Goal: Task Accomplishment & Management: Complete application form

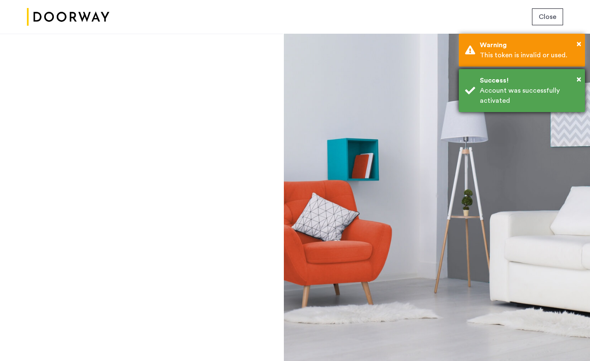
click at [505, 100] on div "Account was successfully activated" at bounding box center [529, 95] width 99 height 20
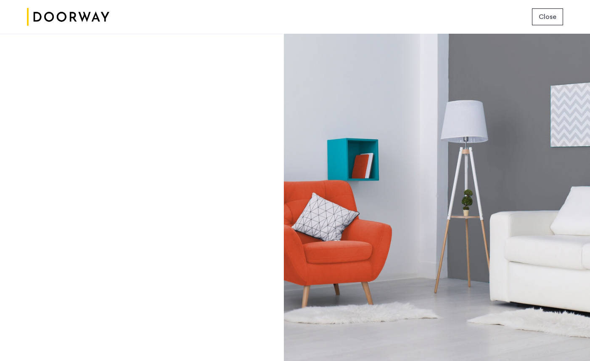
click at [547, 11] on button "Close" at bounding box center [547, 16] width 31 height 17
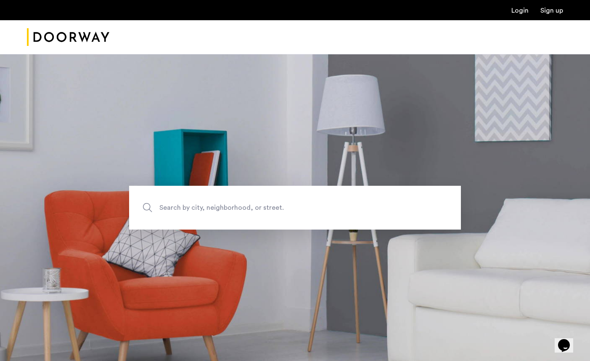
click at [64, 30] on img "Cazamio Logo" at bounding box center [68, 37] width 82 height 32
click at [517, 13] on link "Login" at bounding box center [520, 10] width 17 height 7
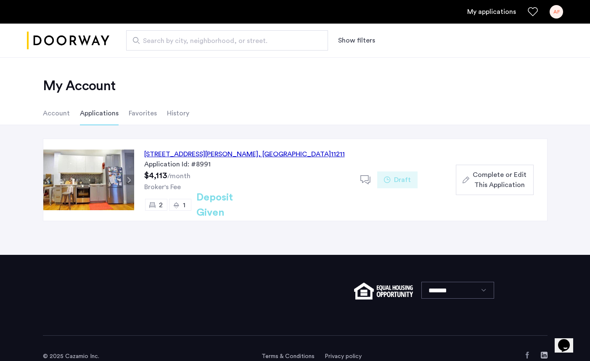
click at [198, 153] on div "17 Devoe Street, Unit 303, Brooklyn , NY 11211" at bounding box center [244, 154] width 201 height 10
click at [165, 152] on div "[STREET_ADDRESS][PERSON_NAME]" at bounding box center [244, 154] width 201 height 10
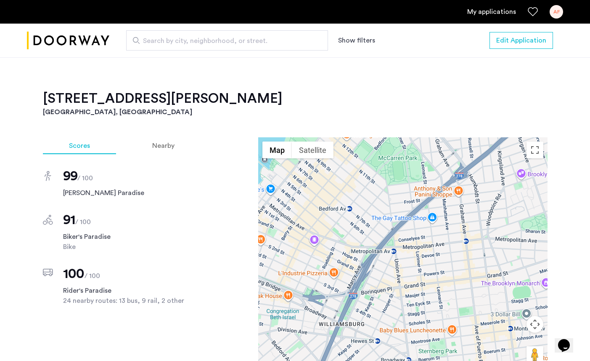
scroll to position [587, 0]
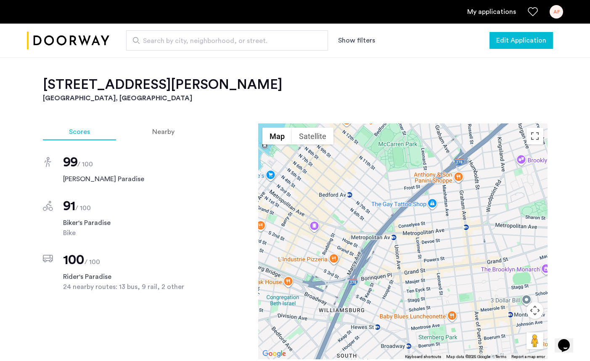
click at [507, 44] on span "Edit Application" at bounding box center [522, 40] width 50 height 10
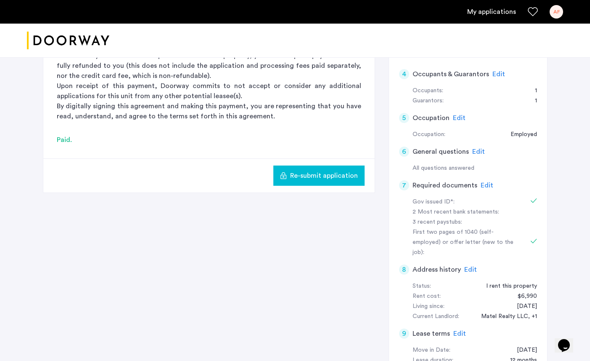
scroll to position [188, 0]
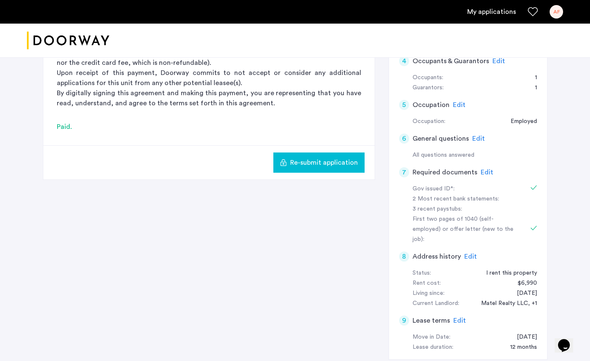
click at [316, 161] on span "Re-submit application" at bounding box center [324, 162] width 68 height 10
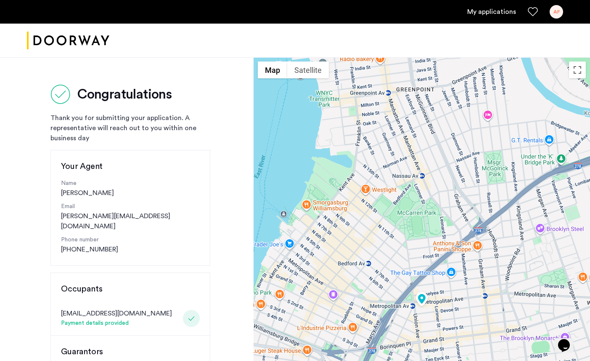
scroll to position [1, 0]
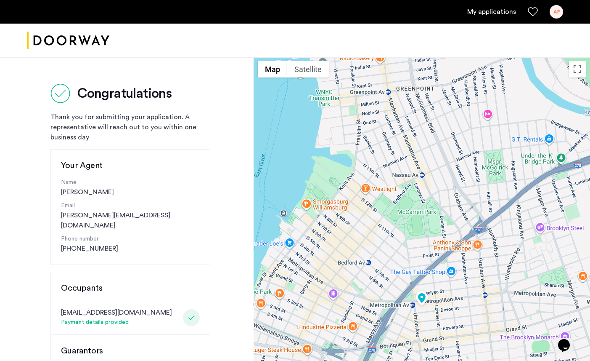
drag, startPoint x: 134, startPoint y: 167, endPoint x: 143, endPoint y: 188, distance: 22.6
click at [143, 184] on div "Your Agent Name Valerie Torres Email valerie@doorway.nyc Phone number (562) 879…" at bounding box center [130, 207] width 160 height 116
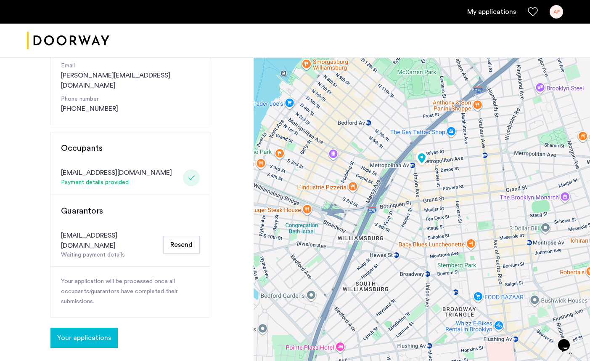
scroll to position [142, 0]
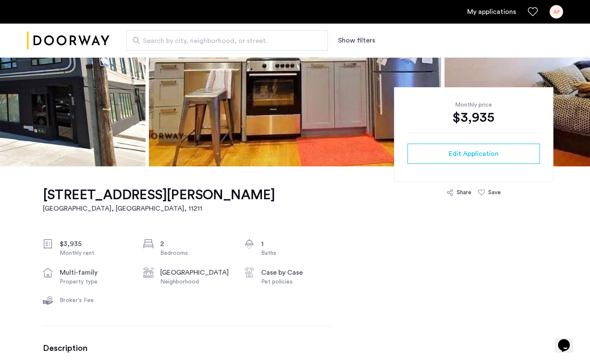
scroll to position [153, 0]
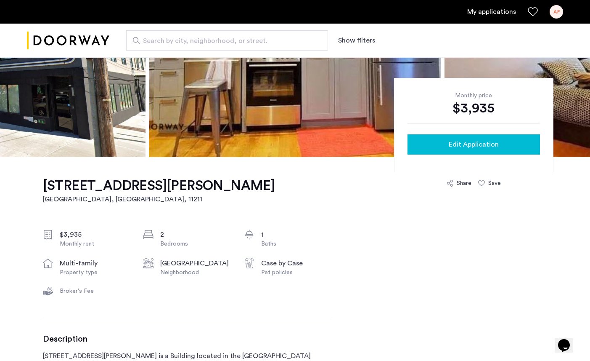
click at [417, 139] on div "Edit Application" at bounding box center [473, 144] width 119 height 10
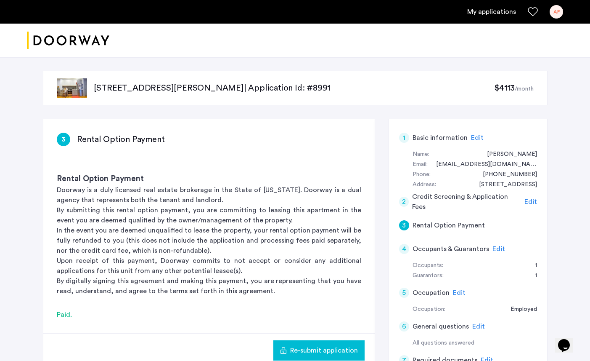
click at [493, 249] on span "Edit" at bounding box center [499, 248] width 13 height 7
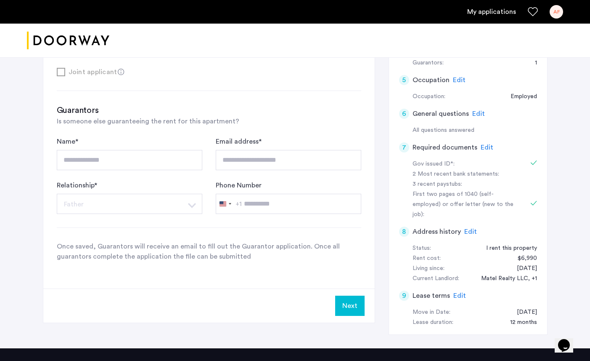
scroll to position [191, 0]
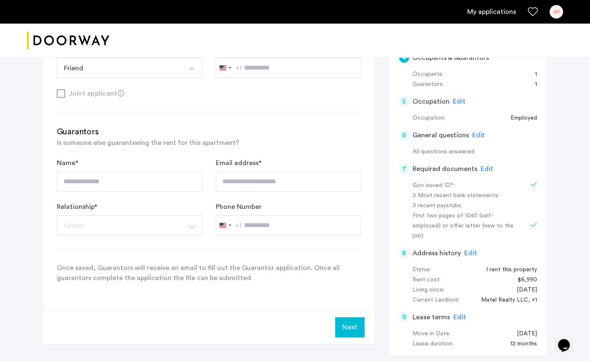
click at [122, 159] on div "**********" at bounding box center [130, 175] width 146 height 34
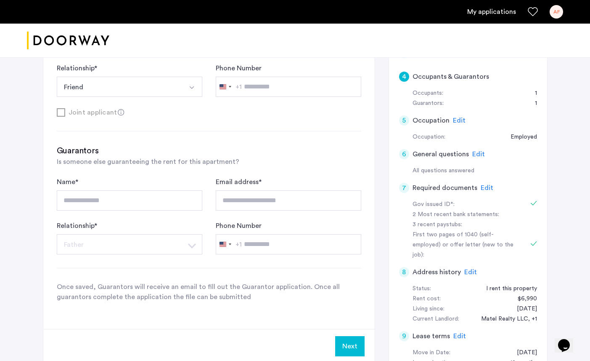
scroll to position [285, 0]
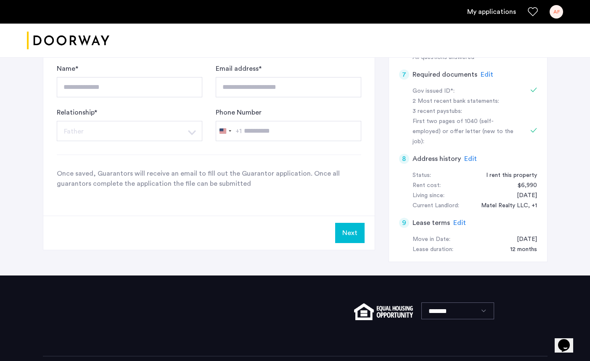
click at [352, 246] on div "Next" at bounding box center [209, 232] width 332 height 34
click at [343, 236] on button "Next" at bounding box center [349, 233] width 29 height 20
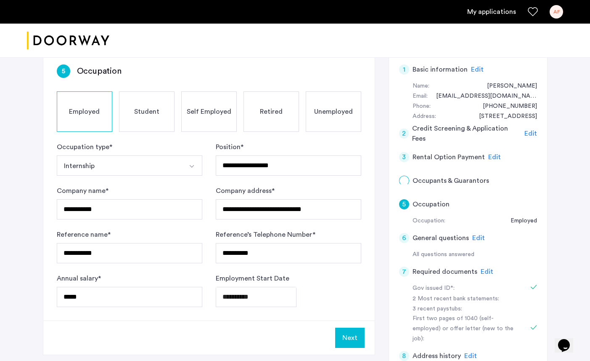
scroll to position [292, 0]
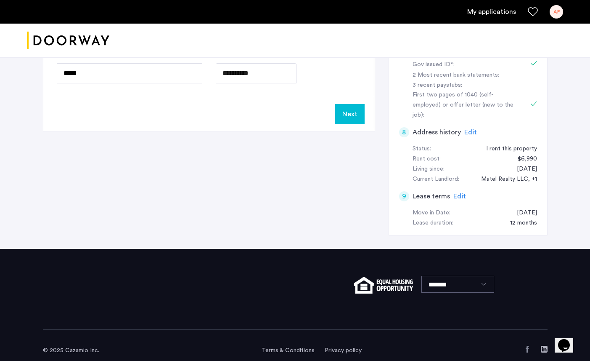
click at [346, 109] on button "Next" at bounding box center [349, 114] width 29 height 20
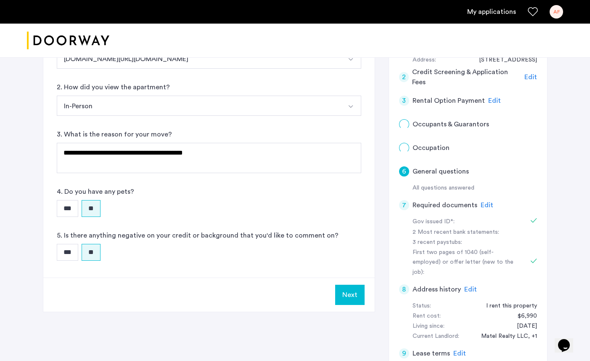
scroll to position [282, 0]
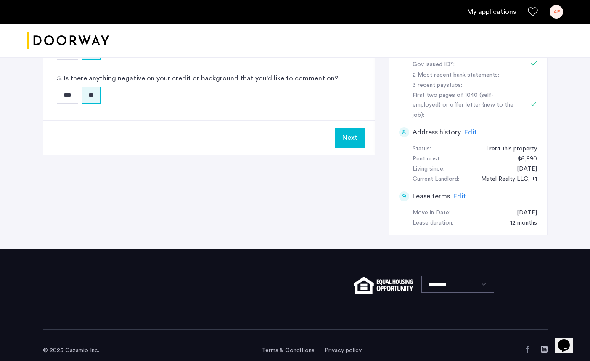
click at [351, 139] on button "Next" at bounding box center [349, 138] width 29 height 20
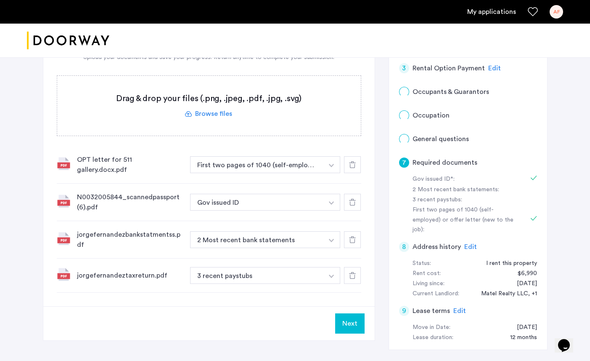
scroll to position [250, 0]
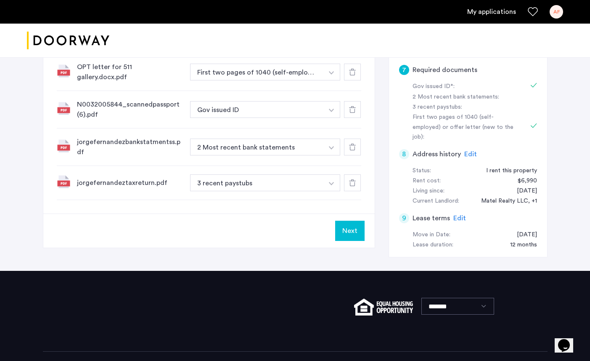
click at [347, 221] on button "Next" at bounding box center [349, 230] width 29 height 20
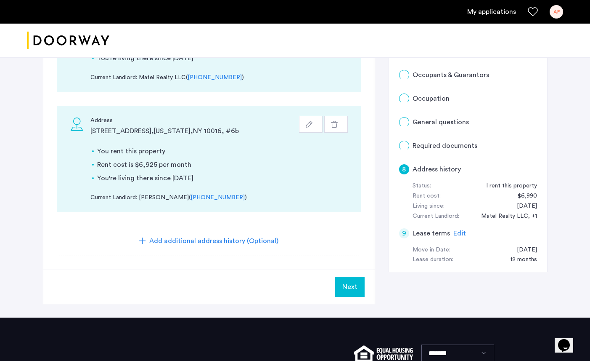
scroll to position [175, 0]
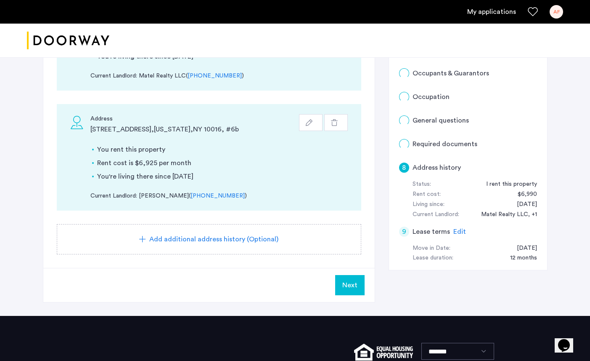
click at [349, 278] on button "Next" at bounding box center [349, 285] width 29 height 20
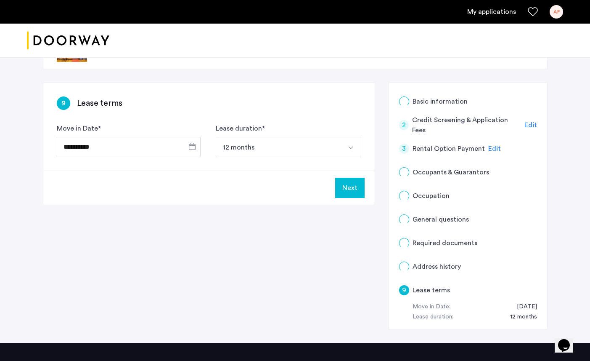
scroll to position [37, 0]
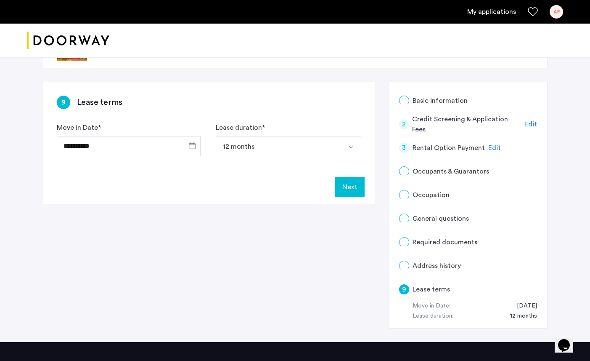
click at [489, 149] on span "Edit" at bounding box center [495, 147] width 13 height 7
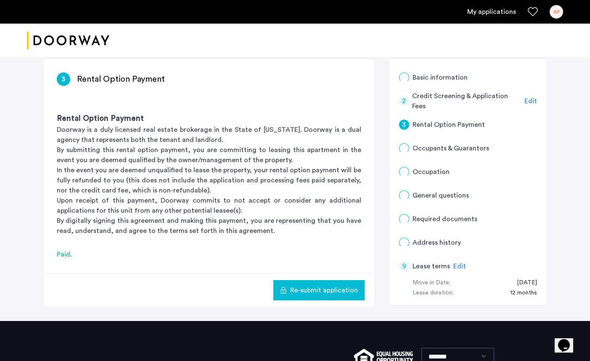
scroll to position [56, 0]
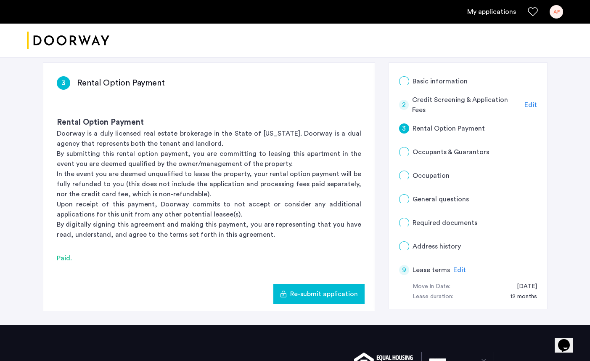
click at [524, 106] on div "2 Credit Screening & Application Fees Edit" at bounding box center [468, 105] width 138 height 24
click at [529, 106] on span "Edit" at bounding box center [531, 104] width 13 height 7
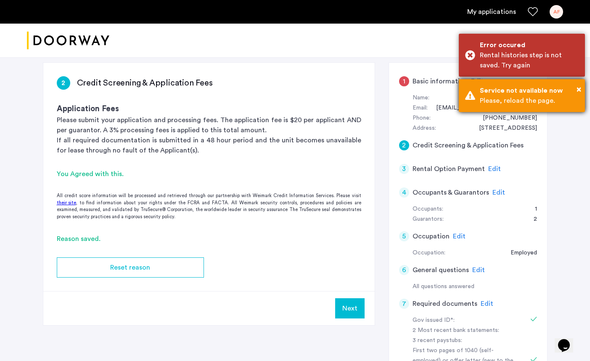
click at [584, 99] on div "× Service not available now Please, reload the page." at bounding box center [522, 95] width 126 height 33
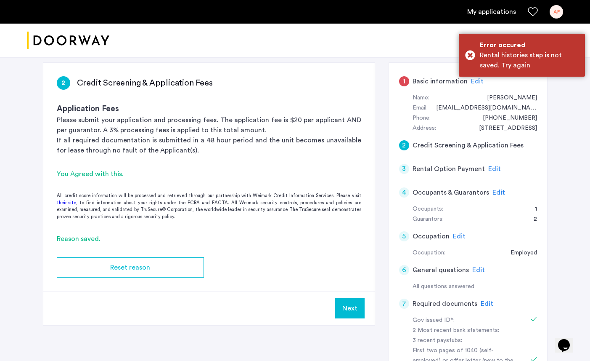
click at [472, 87] on div "1 Basic information Edit" at bounding box center [468, 81] width 138 height 24
click at [471, 78] on span "Edit" at bounding box center [477, 81] width 13 height 7
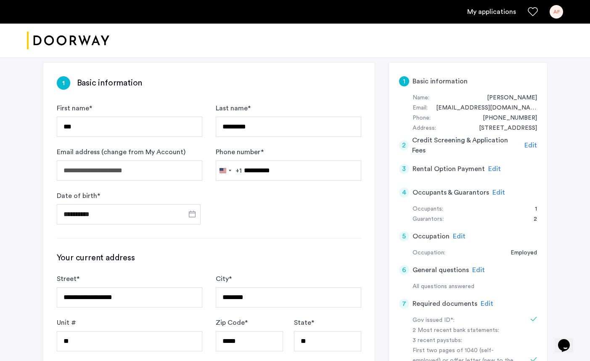
click at [531, 144] on span "Edit" at bounding box center [531, 145] width 13 height 7
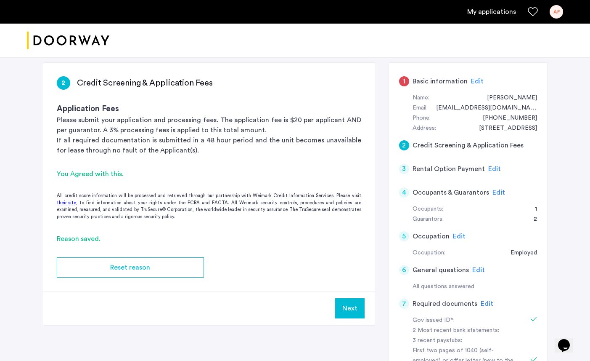
click at [472, 82] on span "Edit" at bounding box center [477, 81] width 13 height 7
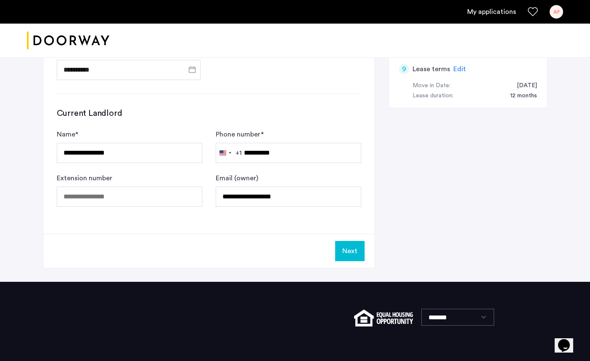
scroll to position [482, 0]
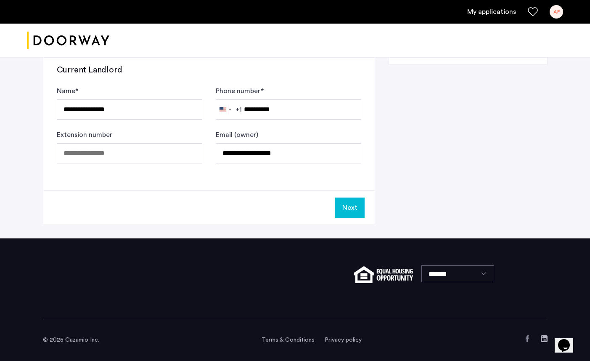
click at [358, 205] on button "Next" at bounding box center [349, 207] width 29 height 20
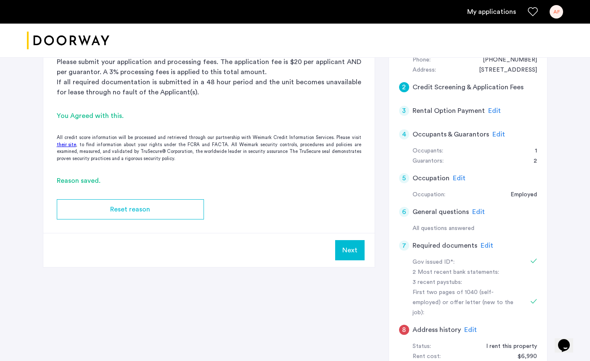
scroll to position [0, 0]
